Goal: Task Accomplishment & Management: Complete application form

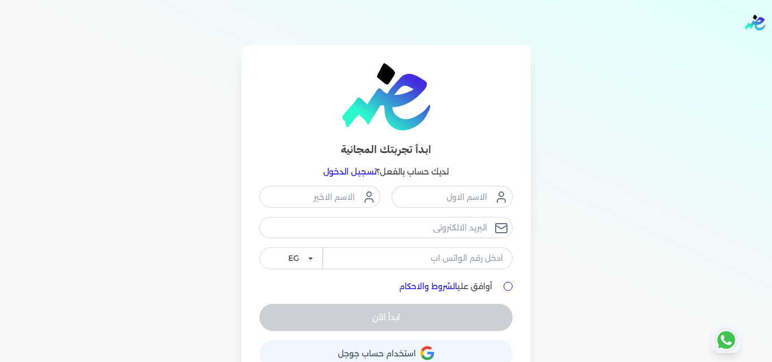
click at [366, 174] on link "تسجيل الدخول" at bounding box center [349, 172] width 53 height 10
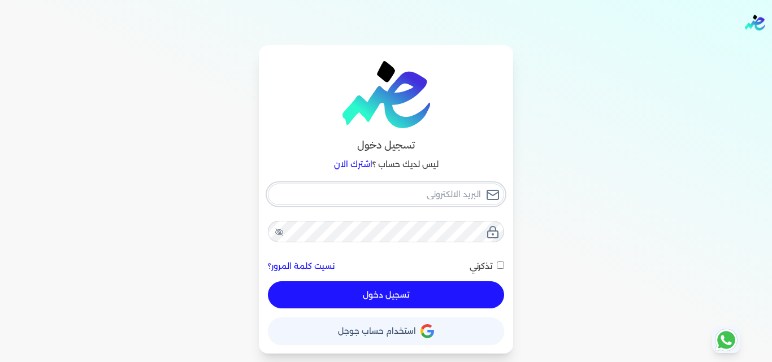
click at [427, 199] on input "email" at bounding box center [386, 194] width 236 height 21
type input "[EMAIL_ADDRESS][DOMAIN_NAME]"
click at [468, 297] on button "تسجيل دخول" at bounding box center [386, 294] width 236 height 27
checkbox input "false"
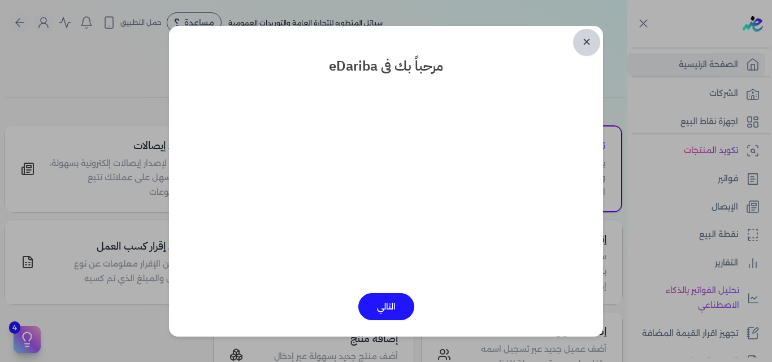
click at [587, 37] on link "✕" at bounding box center [586, 42] width 27 height 27
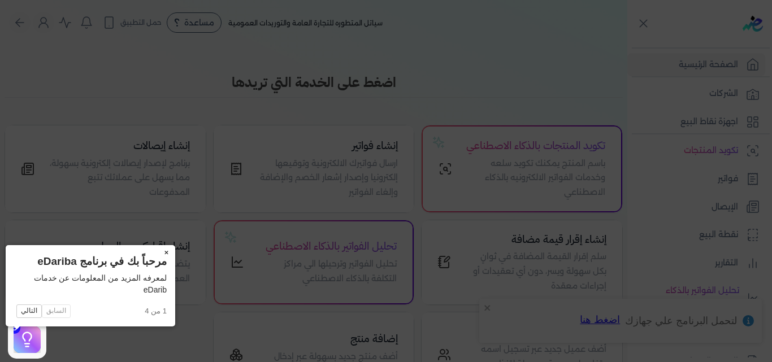
click at [157, 253] on button "×" at bounding box center [166, 253] width 18 height 16
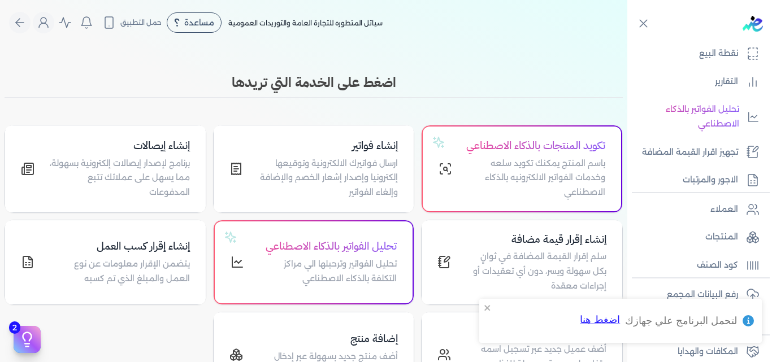
scroll to position [226, 0]
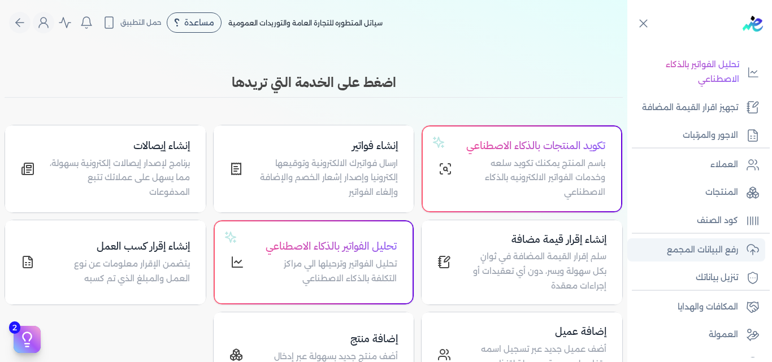
click at [699, 250] on p "رفع البيانات المجمع" at bounding box center [702, 250] width 71 height 15
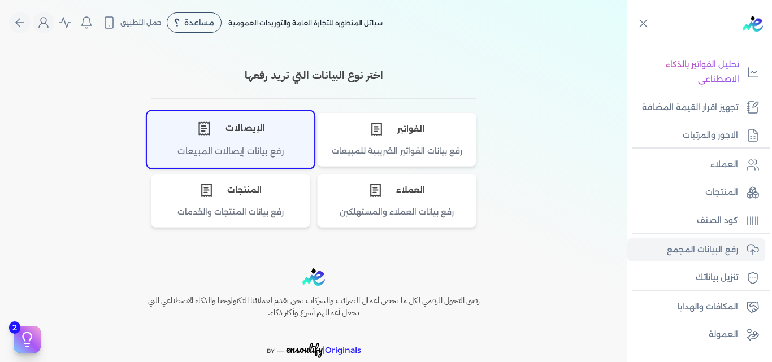
click at [261, 142] on div "الإيصالات" at bounding box center [231, 128] width 166 height 34
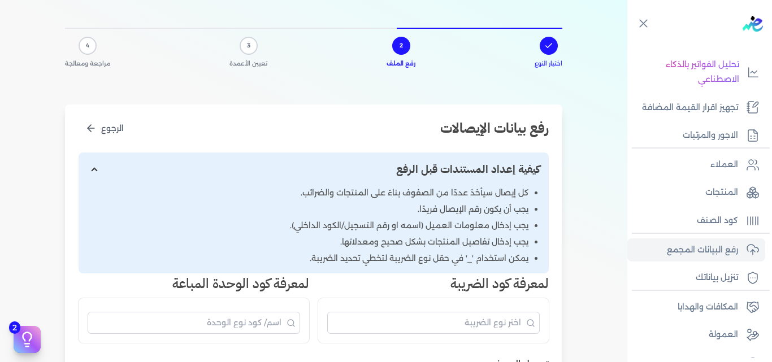
scroll to position [226, 0]
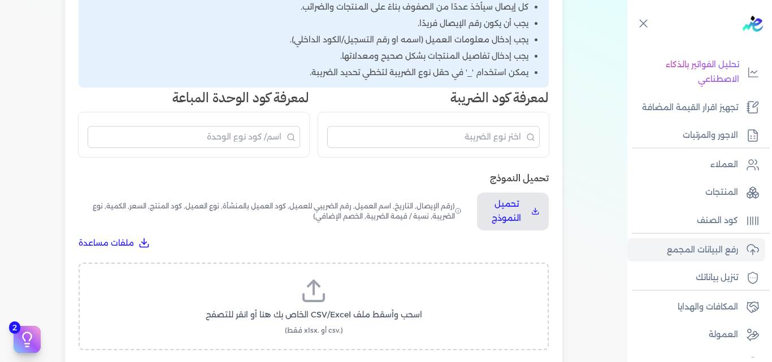
click at [312, 296] on icon at bounding box center [313, 291] width 27 height 27
click at [0, 0] on input "اسحب وأسقط ملف CSV/Excel الخاص بك هنا أو انقر للتصفح (.csv أو .xlsx فقط)" at bounding box center [0, 0] width 0 height 0
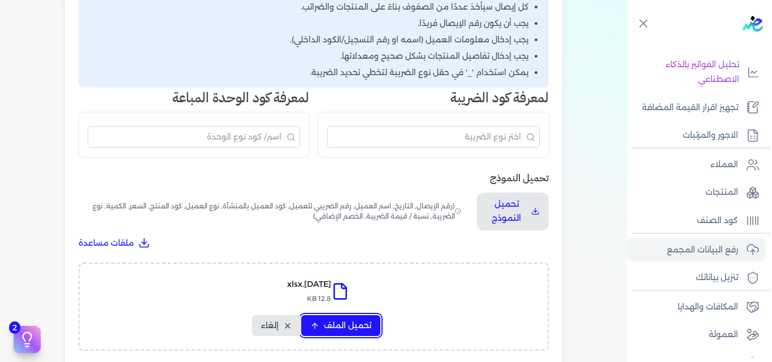
click at [345, 320] on span "تحميل الملف" at bounding box center [347, 326] width 47 height 12
select select "التاريخ"
select select "أسم العميل"
select select "نوع العميل"
select select "وصف البند"
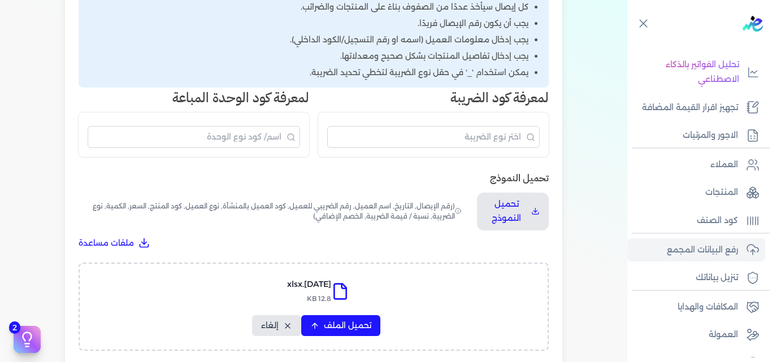
select select "السعر"
select select "الكمية"
select select "نوع الضريبة"
select select "نسبة / قيمة الضريبة"
select select "خصم اضافي"
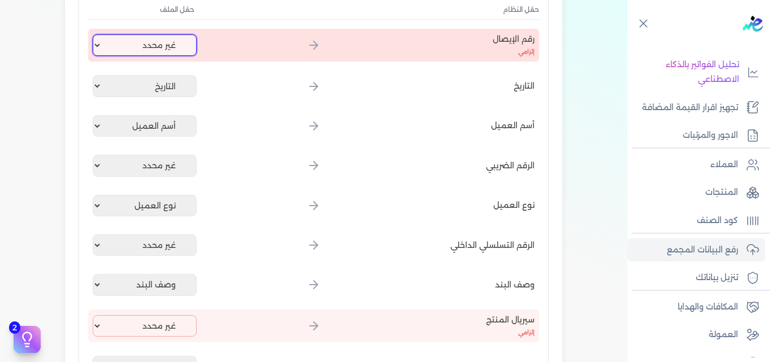
click at [151, 41] on select "غير محدد إيصال رقم التاريخ كود العميل بالمنشأة أسم العميل الرقم الضريبي للعميل …" at bounding box center [145, 44] width 104 height 21
select select "إيصال رقم"
click at [95, 34] on select "غير محدد إيصال رقم التاريخ كود العميل بالمنشأة أسم العميل الرقم الضريبي للعميل …" at bounding box center [145, 44] width 104 height 21
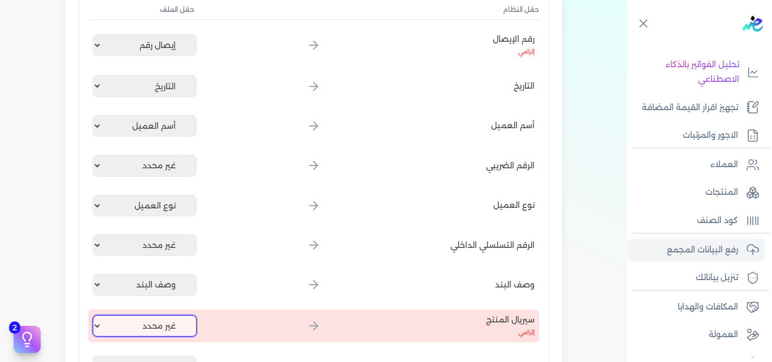
click at [177, 321] on select "غير محدد إيصال رقم التاريخ كود العميل بالمنشأة أسم العميل الرقم الضريبي للعميل …" at bounding box center [145, 325] width 104 height 21
select select "كود المنتج الداخلي"
click at [95, 315] on select "غير محدد إيصال رقم التاريخ كود العميل بالمنشأة أسم العميل الرقم الضريبي للعميل …" at bounding box center [145, 325] width 104 height 21
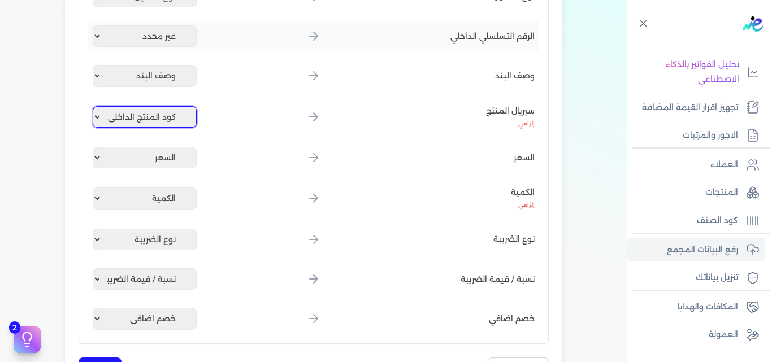
scroll to position [565, 0]
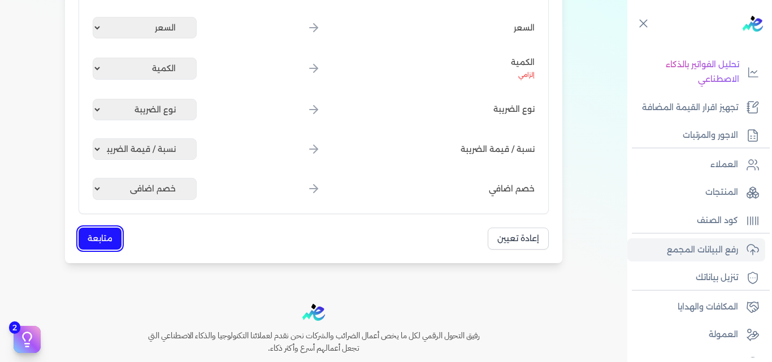
click at [104, 238] on button "متابعة" at bounding box center [100, 239] width 43 height 22
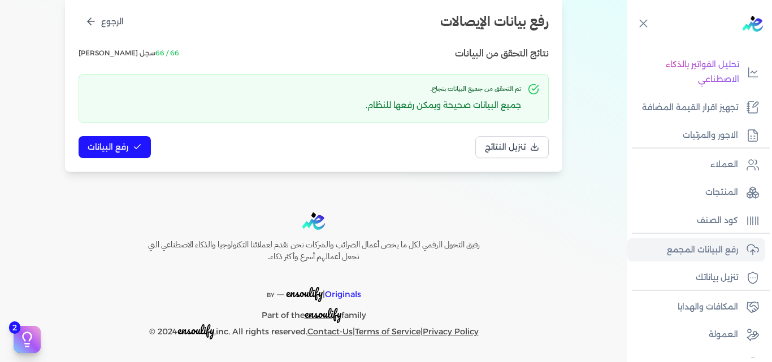
scroll to position [147, 0]
click at [131, 140] on button "رفع البيانات" at bounding box center [115, 147] width 72 height 22
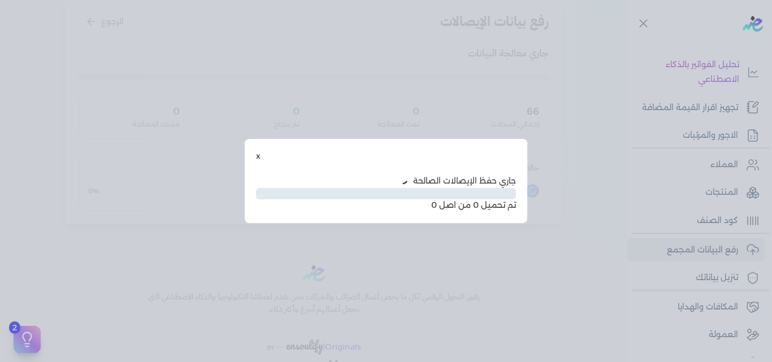
scroll to position [85, 0]
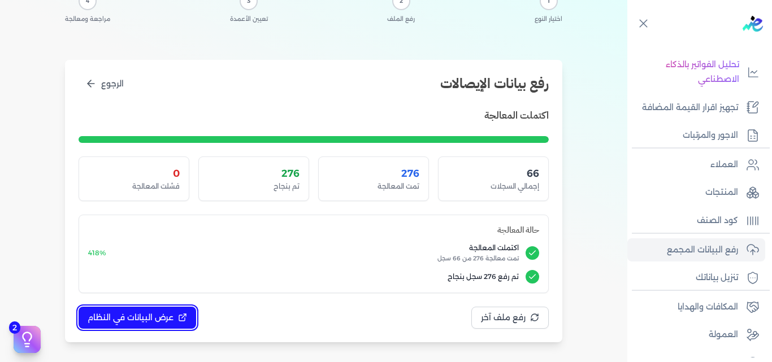
click at [168, 311] on button "عرض البيانات في النظام" at bounding box center [138, 318] width 118 height 22
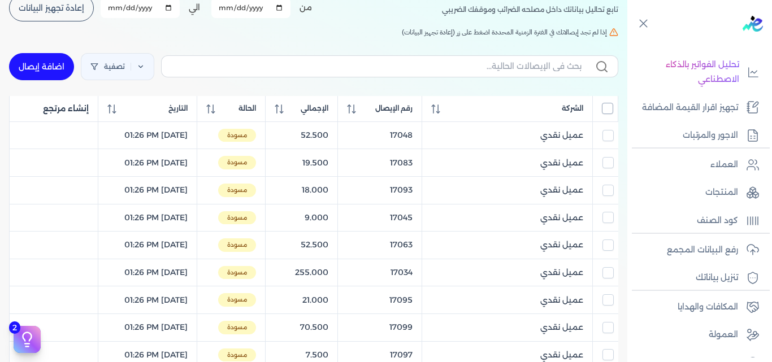
click at [604, 106] on input "All items unselected" at bounding box center [607, 108] width 11 height 11
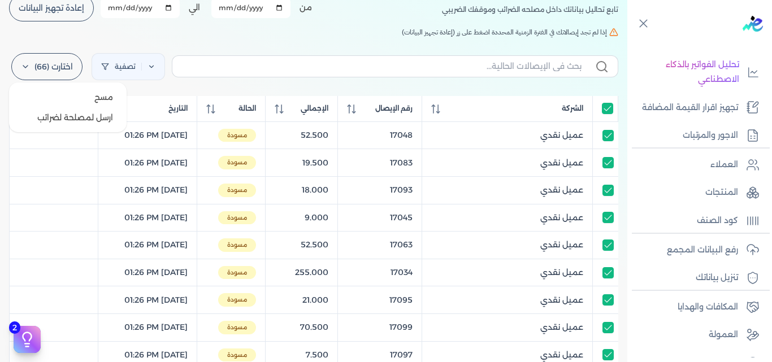
click at [69, 76] on label "اختارت (66)" at bounding box center [46, 66] width 71 height 27
click at [84, 114] on button "ارسل لمصلحة لضرائب" at bounding box center [68, 117] width 109 height 20
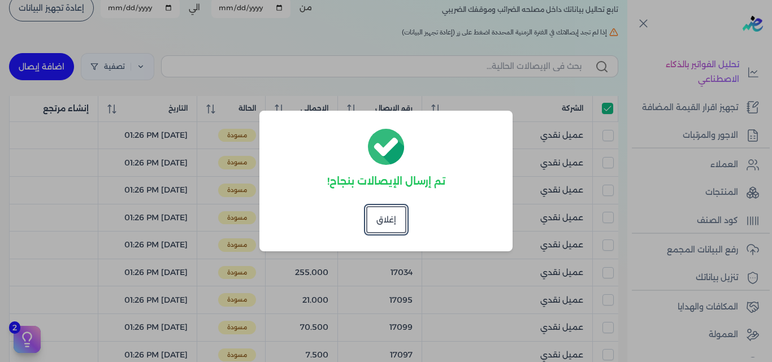
checkbox input "true"
click at [388, 221] on button "إغلاق" at bounding box center [386, 219] width 40 height 27
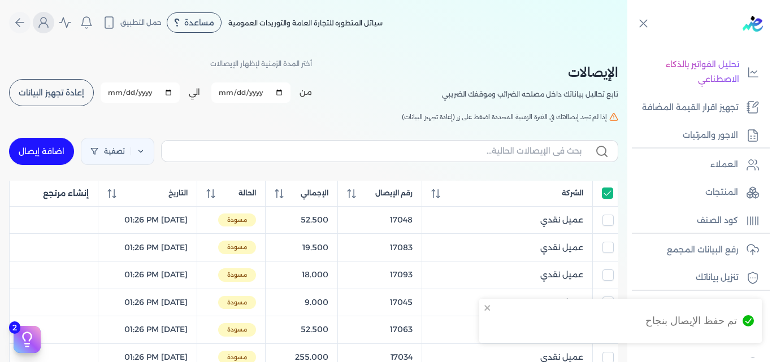
click at [46, 21] on circle "Global" at bounding box center [44, 21] width 6 height 6
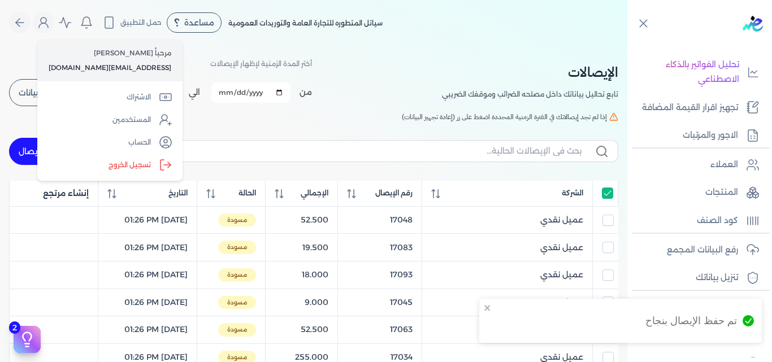
drag, startPoint x: 136, startPoint y: 164, endPoint x: 276, endPoint y: 133, distance: 143.6
click at [136, 164] on label "تسجيل الخروج" at bounding box center [110, 165] width 136 height 23
click at [627, 45] on input "Close" at bounding box center [627, 45] width 0 height 0
